Goal: Information Seeking & Learning: Check status

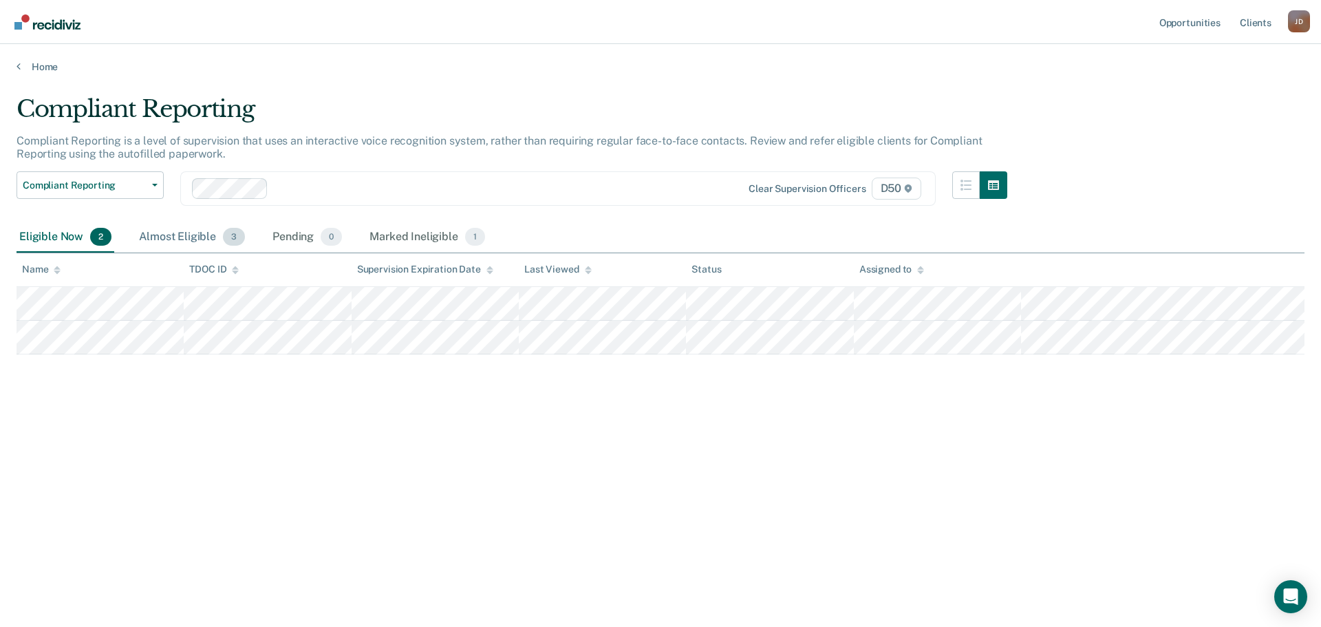
click at [182, 229] on div "Almost Eligible 3" at bounding box center [191, 237] width 111 height 30
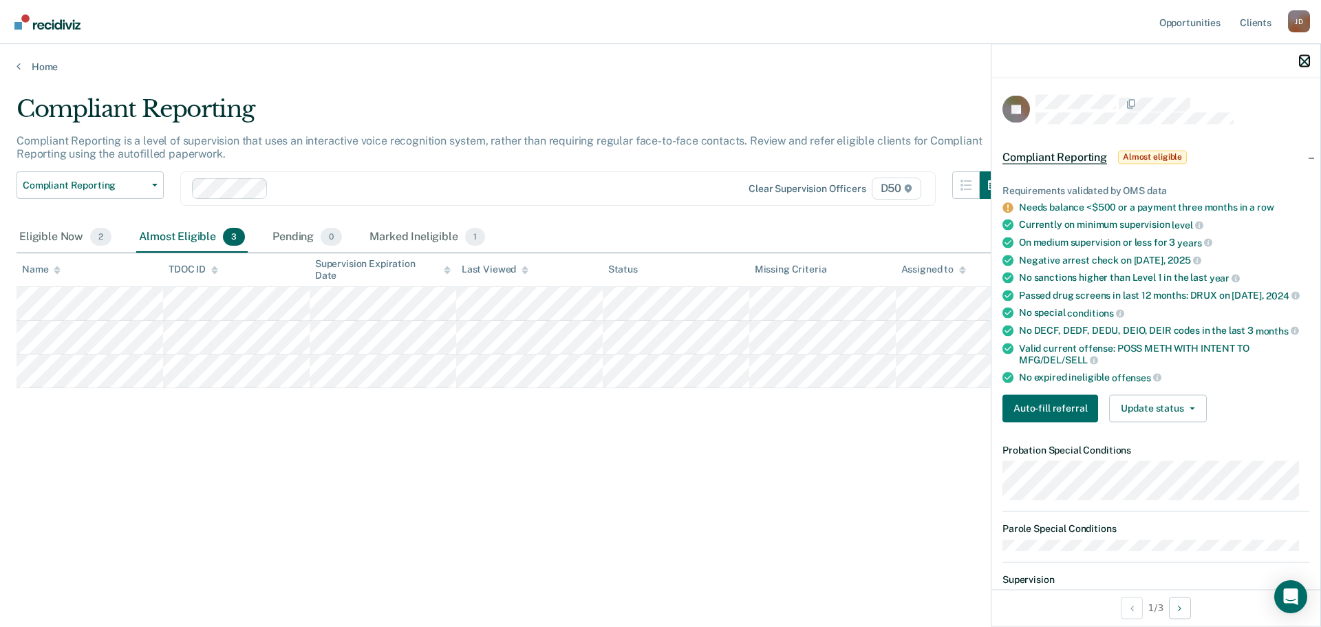
click at [1303, 60] on icon "button" at bounding box center [1305, 61] width 10 height 10
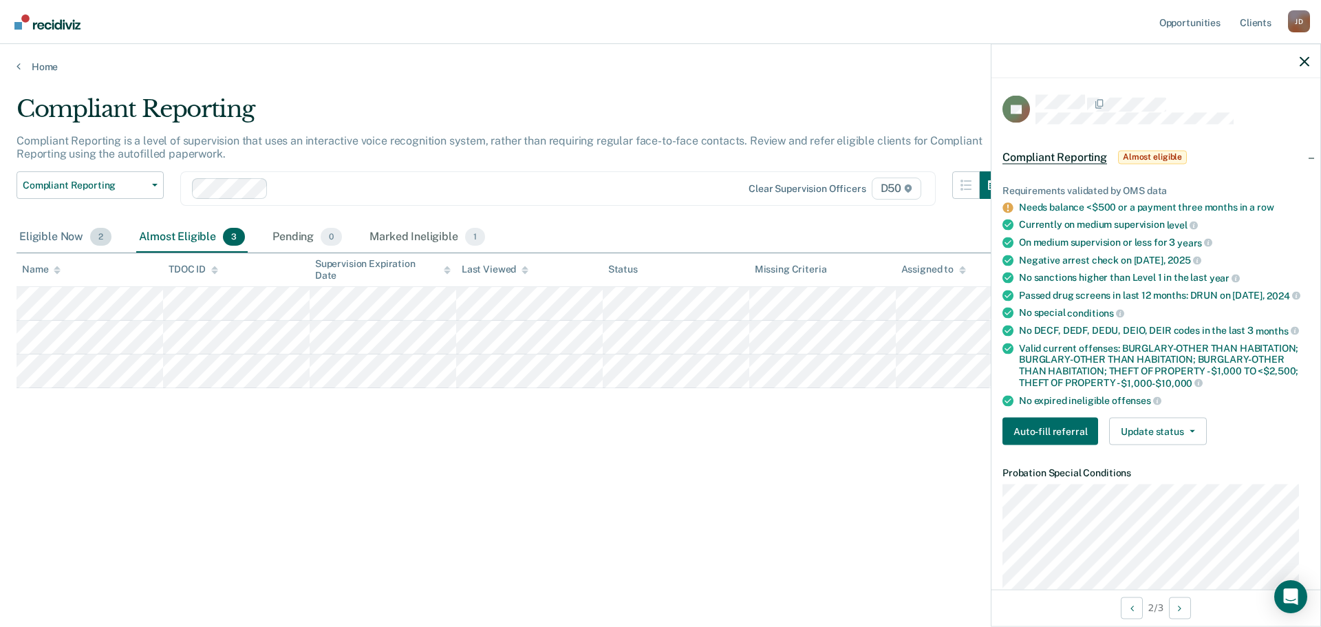
click at [57, 233] on div "Eligible Now 2" at bounding box center [66, 237] width 98 height 30
